Goal: Task Accomplishment & Management: Use online tool/utility

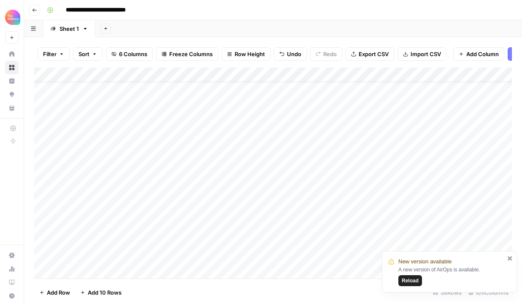
scroll to position [21, 0]
click at [119, 195] on div "Add Column" at bounding box center [273, 173] width 478 height 211
click at [119, 195] on div at bounding box center [101, 197] width 77 height 16
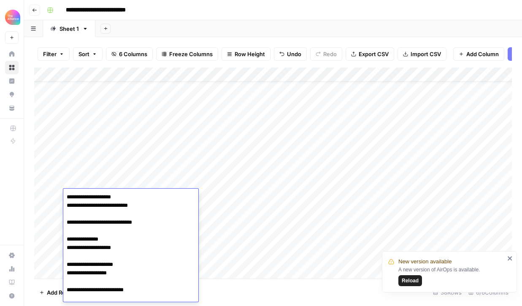
click at [327, 197] on div "Add Column" at bounding box center [273, 173] width 478 height 211
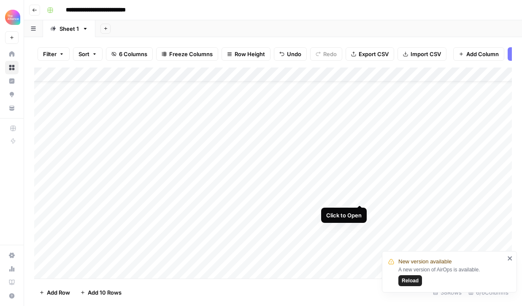
click at [359, 197] on div "Add Column" at bounding box center [273, 173] width 478 height 211
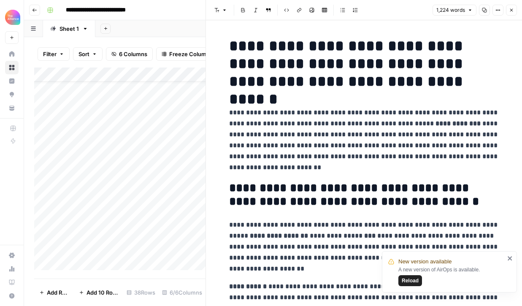
click at [512, 10] on icon "button" at bounding box center [511, 10] width 3 height 3
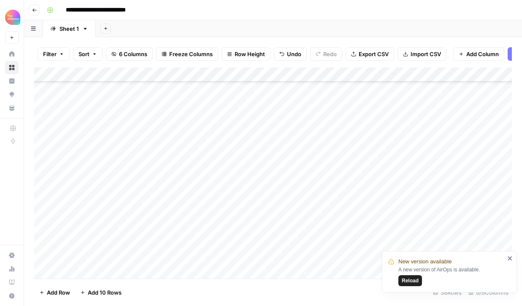
scroll to position [206, 0]
click at [358, 216] on div "Add Column" at bounding box center [273, 173] width 478 height 211
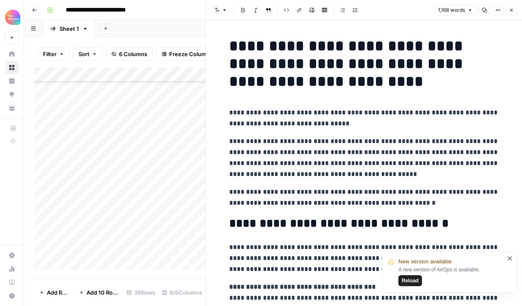
click at [508, 11] on button "Close" at bounding box center [511, 10] width 11 height 11
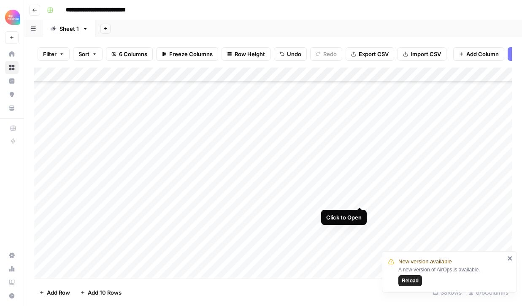
click at [361, 198] on div "Add Column" at bounding box center [273, 173] width 478 height 211
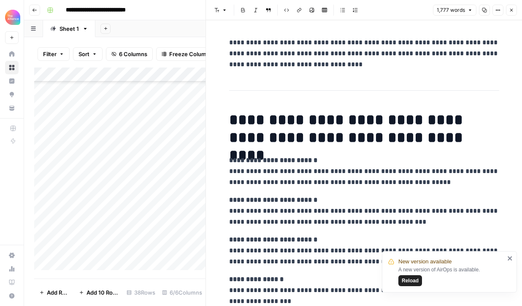
click at [510, 8] on icon "button" at bounding box center [511, 10] width 5 height 5
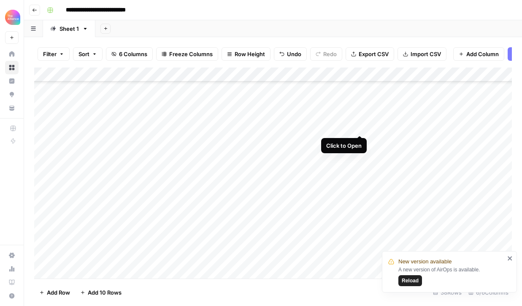
click at [360, 129] on div "Add Column" at bounding box center [273, 173] width 478 height 211
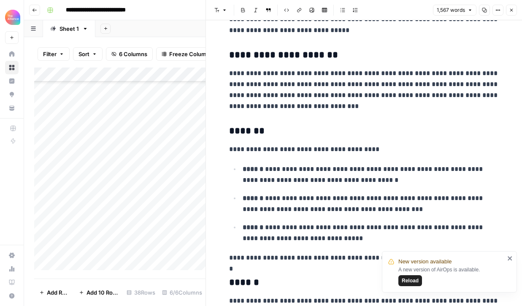
scroll to position [1986, 0]
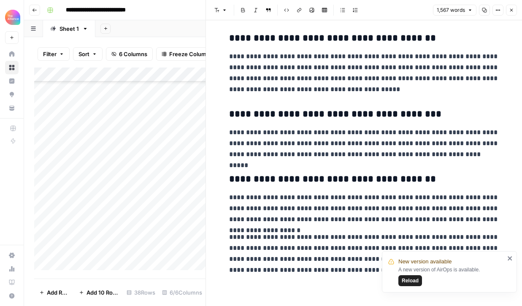
drag, startPoint x: 225, startPoint y: 114, endPoint x: 382, endPoint y: 332, distance: 268.4
click at [382, 306] on html "**********" at bounding box center [261, 153] width 522 height 306
copy div "**********"
